Goal: Task Accomplishment & Management: Manage account settings

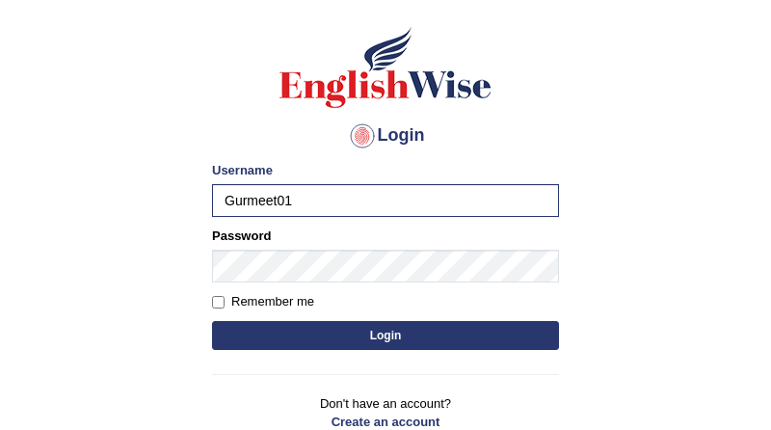
click at [292, 332] on button "Login" at bounding box center [385, 335] width 347 height 29
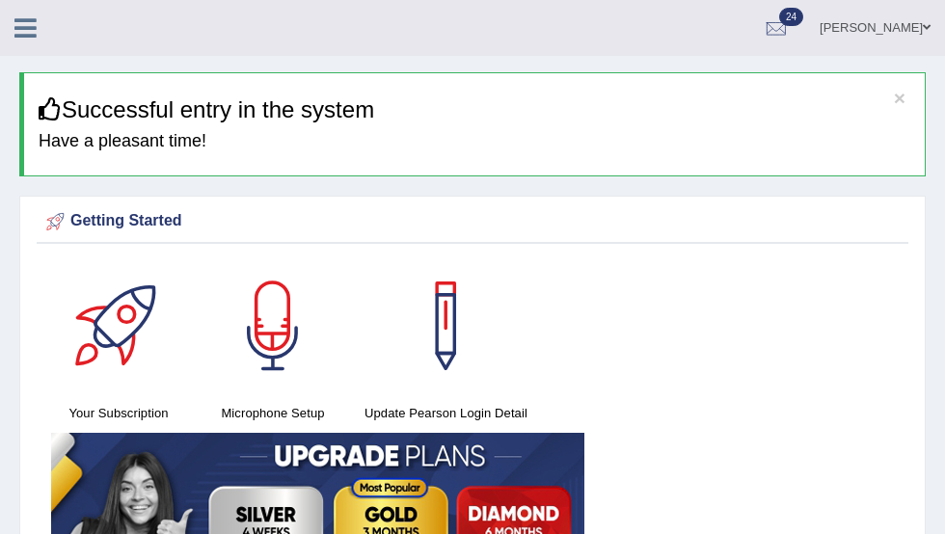
scroll to position [6, 0]
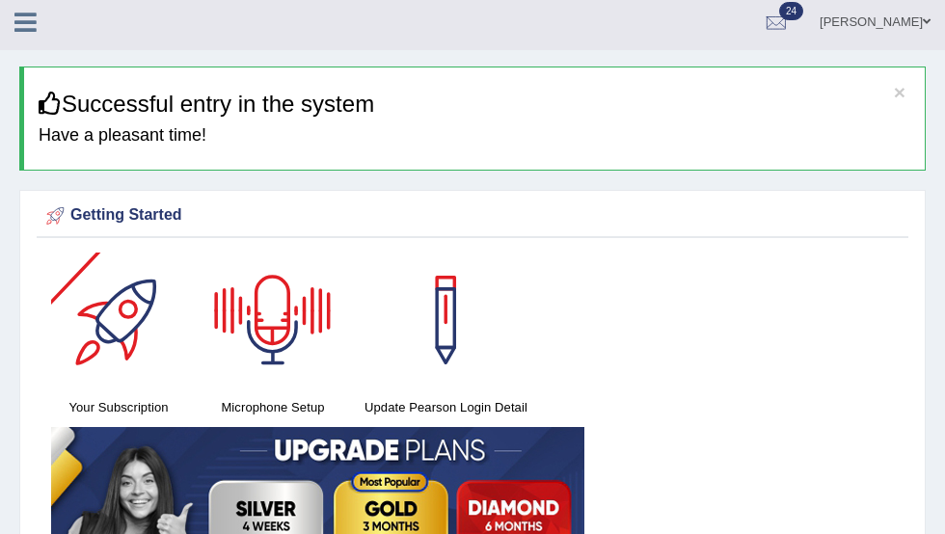
click at [92, 313] on div at bounding box center [118, 320] width 135 height 135
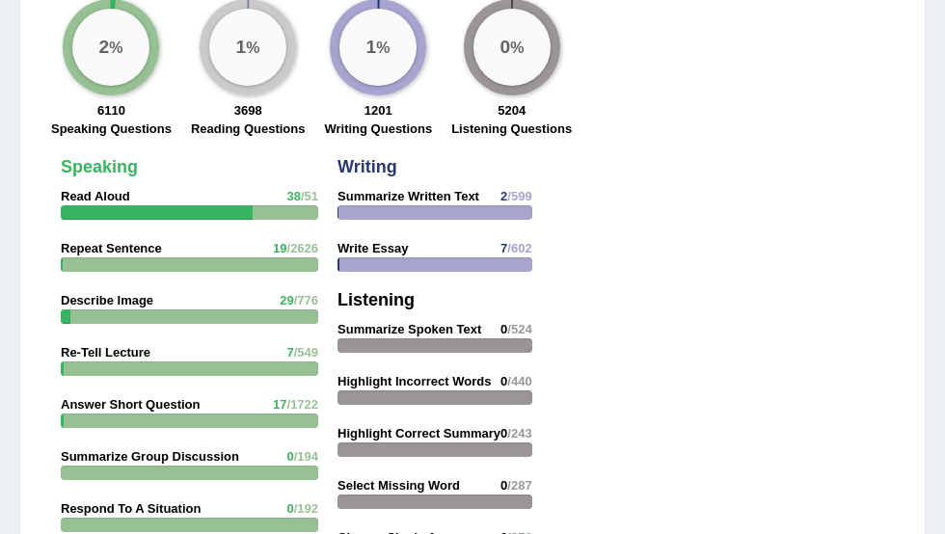
scroll to position [2147, 0]
